Goal: Ask a question

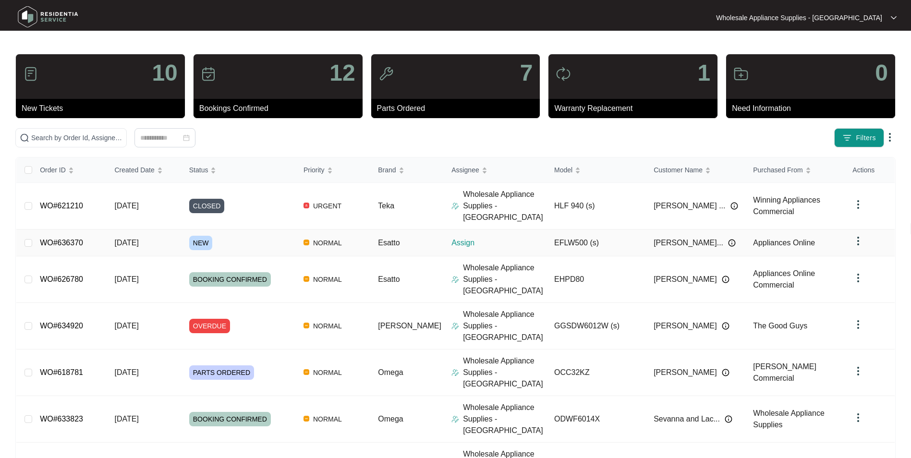
click at [124, 239] on span "[DATE]" at bounding box center [126, 243] width 24 height 8
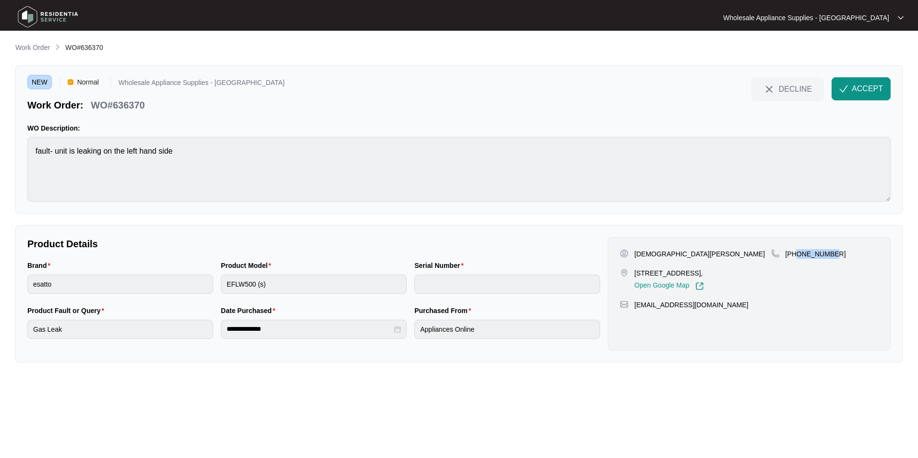
drag, startPoint x: 833, startPoint y: 256, endPoint x: 797, endPoint y: 258, distance: 35.2
click at [797, 258] on div "[PHONE_NUMBER]" at bounding box center [825, 254] width 108 height 10
copy p "406873261"
click at [670, 253] on p "[DEMOGRAPHIC_DATA][PERSON_NAME]" at bounding box center [700, 254] width 131 height 10
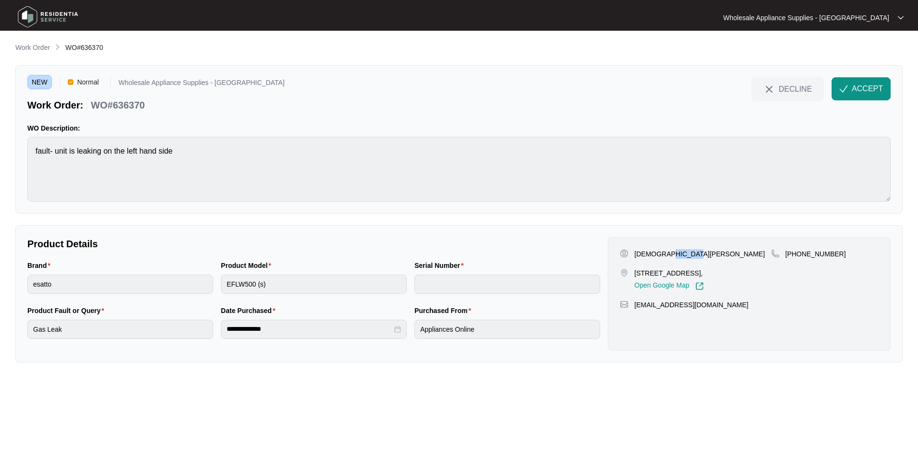
copy p "Ingiosi"
drag, startPoint x: 691, startPoint y: 271, endPoint x: 637, endPoint y: 274, distance: 54.4
click at [637, 274] on p "[STREET_ADDRESS]," at bounding box center [669, 274] width 69 height 10
copy p "[STREET_ADDRESS]"
drag, startPoint x: 716, startPoint y: 306, endPoint x: 636, endPoint y: 310, distance: 80.3
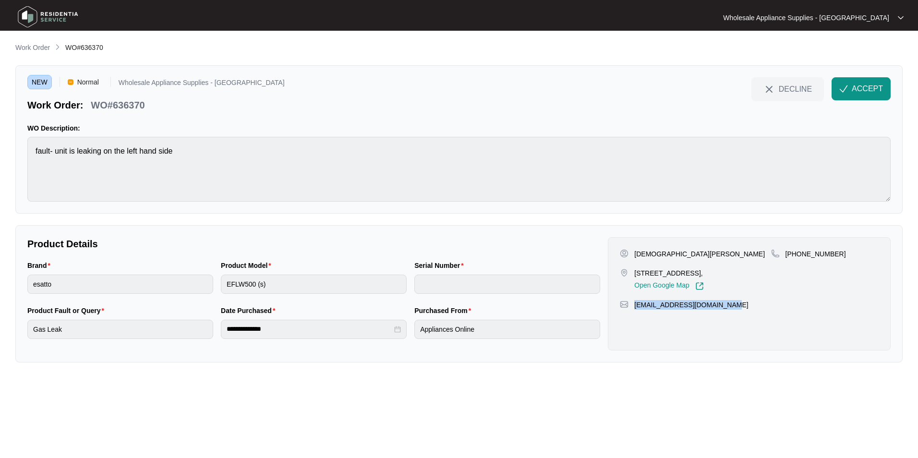
click at [636, 310] on div "[PERSON_NAME] [STREET_ADDRESS], Open Google Map [PHONE_NUMBER] [EMAIL_ADDRESS][…" at bounding box center [749, 293] width 283 height 113
copy p "[EMAIL_ADDRESS][DOMAIN_NAME]"
click at [134, 106] on p "WO#636370" at bounding box center [118, 104] width 54 height 13
copy p "636370"
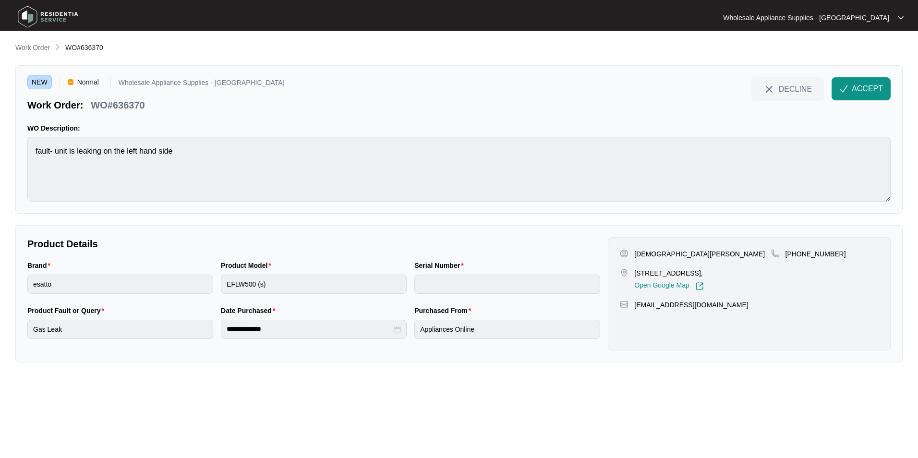
click at [214, 288] on div "Brand esatto Product Model EFLW500 (s) Serial Number" at bounding box center [314, 282] width 581 height 45
drag, startPoint x: 286, startPoint y: 335, endPoint x: 222, endPoint y: 332, distance: 64.4
click at [220, 332] on div "**********" at bounding box center [314, 328] width 194 height 45
click at [217, 331] on div "**********" at bounding box center [314, 328] width 194 height 45
click at [847, 87] on img "button" at bounding box center [844, 89] width 9 height 9
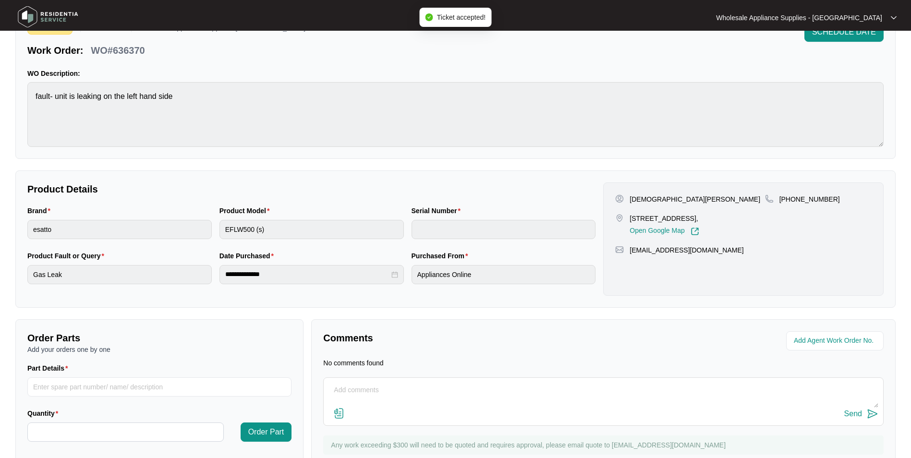
scroll to position [89, 0]
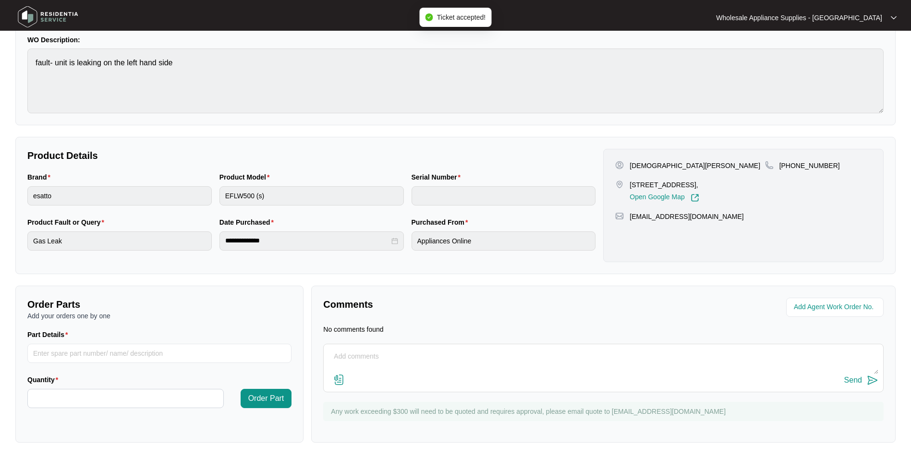
click at [385, 361] on textarea at bounding box center [604, 361] width 550 height 25
type textarea "Can we please get PDF exploded view."
click at [858, 380] on div "Send" at bounding box center [854, 380] width 18 height 9
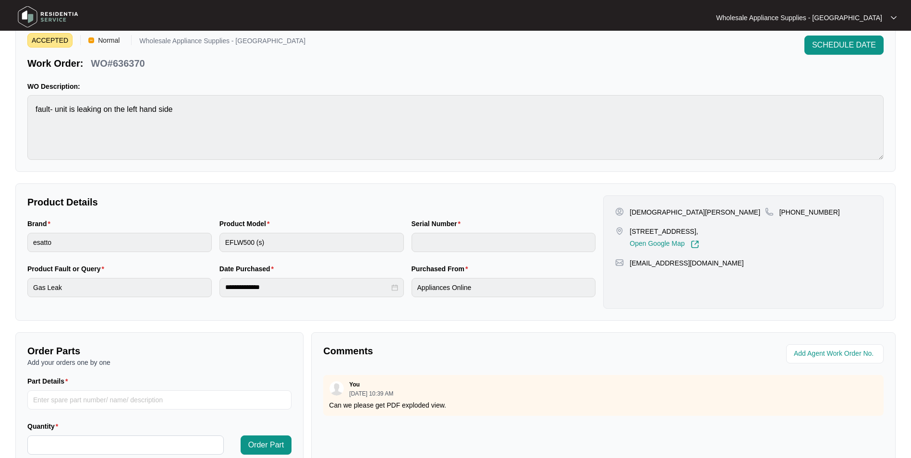
scroll to position [0, 0]
